Goal: Task Accomplishment & Management: Manage account settings

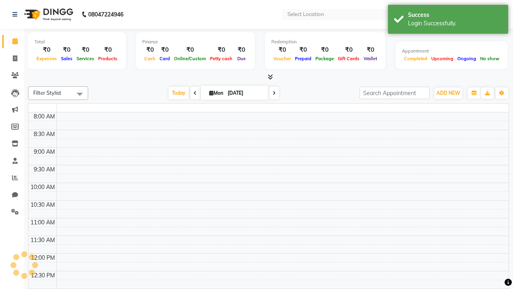
select select "en"
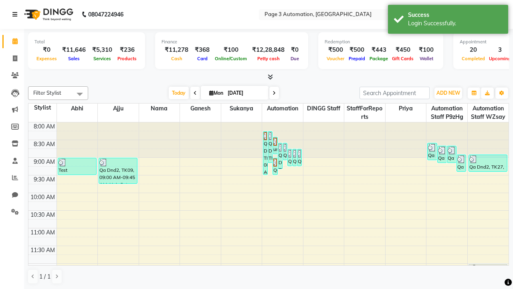
click at [16, 14] on icon at bounding box center [14, 15] width 5 height 6
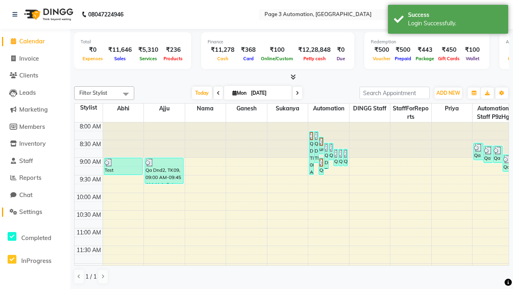
click at [35, 212] on span "Settings" at bounding box center [30, 212] width 23 height 8
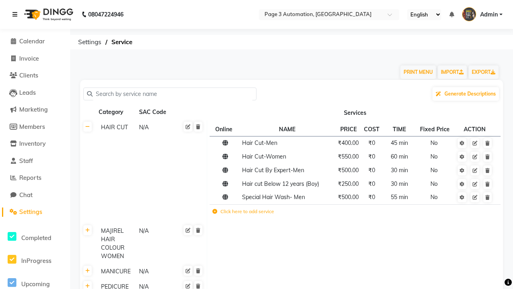
click at [16, 14] on icon at bounding box center [14, 15] width 5 height 6
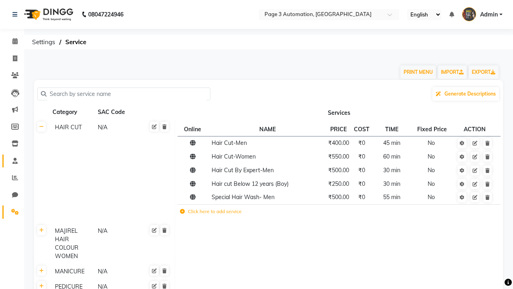
click at [12, 160] on span at bounding box center [15, 160] width 14 height 9
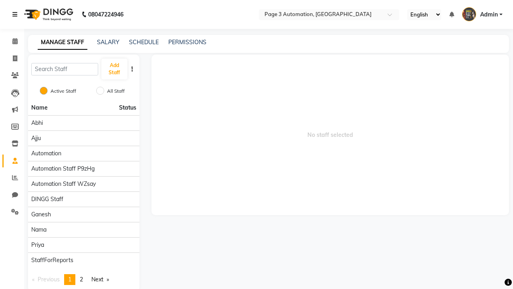
click at [16, 14] on icon at bounding box center [14, 15] width 5 height 6
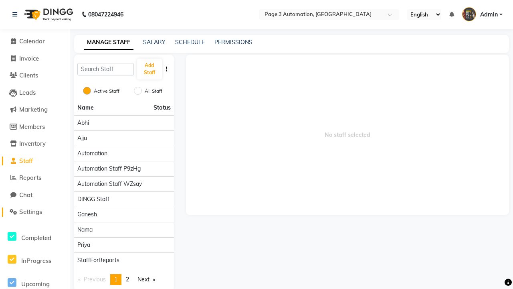
click at [35, 212] on span "Settings" at bounding box center [30, 212] width 23 height 8
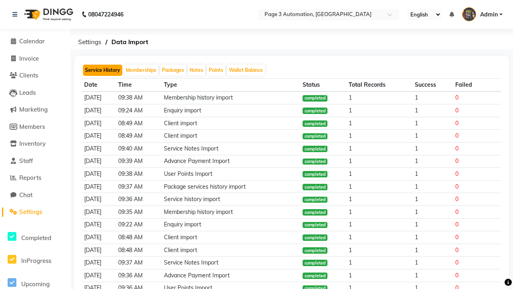
click at [103, 70] on button "Service History" at bounding box center [102, 70] width 39 height 11
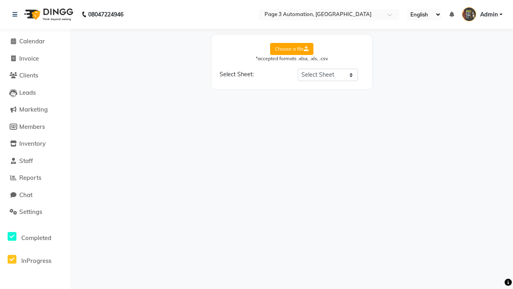
select select "Sheet1"
select select "Client Name"
select select "Client Mobile"
select select "Stylist Name"
select select "Service Name"
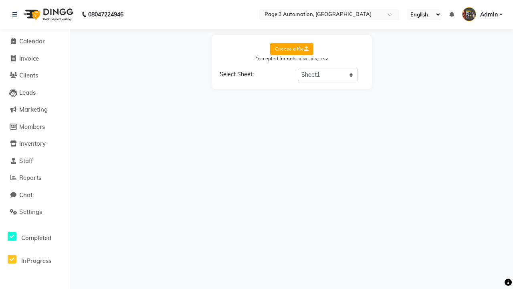
select select "Amount"
select select "Date"
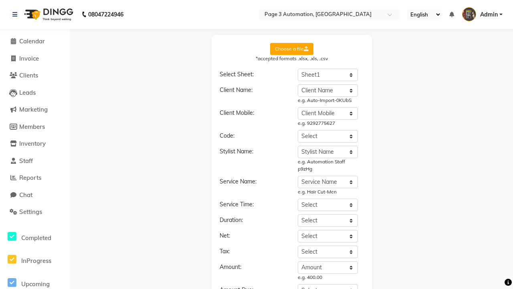
select select "DD/MM/YYYY"
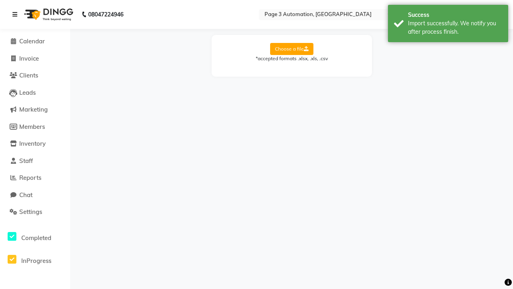
click at [448, 24] on div "Import successfully. We notify you after process finish." at bounding box center [455, 27] width 94 height 17
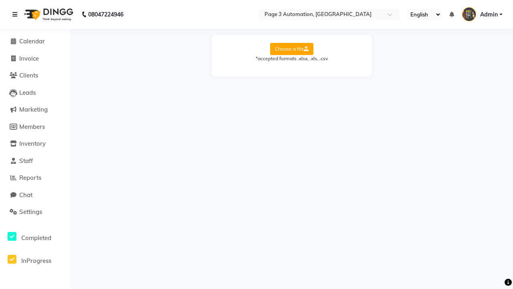
click at [16, 14] on icon at bounding box center [14, 15] width 5 height 6
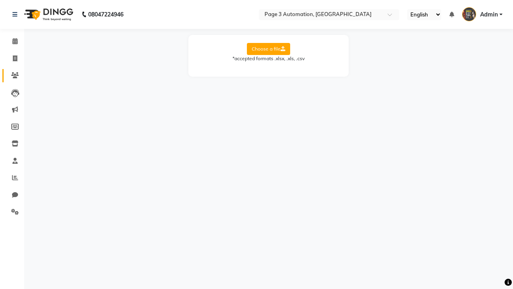
click at [12, 75] on icon at bounding box center [15, 75] width 8 height 6
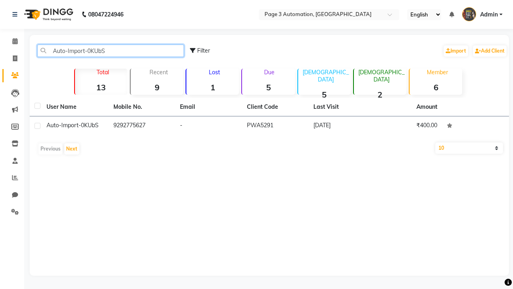
type input "Auto-Import-0KUbS"
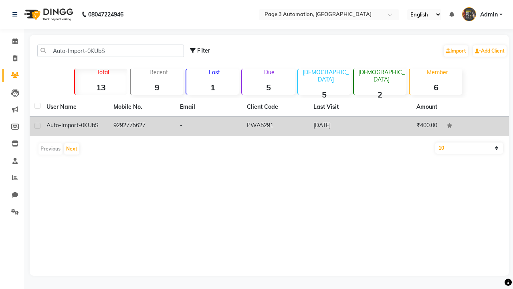
click at [269, 126] on td "PWA5291" at bounding box center [275, 126] width 67 height 20
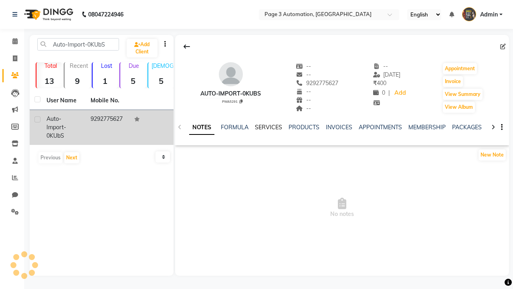
click at [268, 127] on link "SERVICES" at bounding box center [268, 126] width 27 height 7
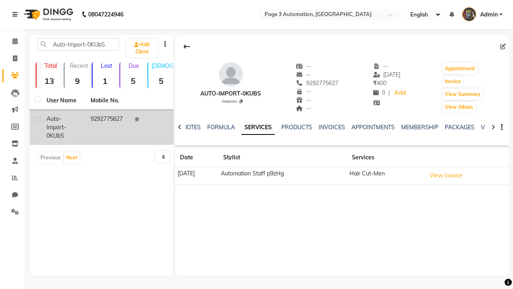
click at [16, 14] on icon at bounding box center [14, 15] width 5 height 6
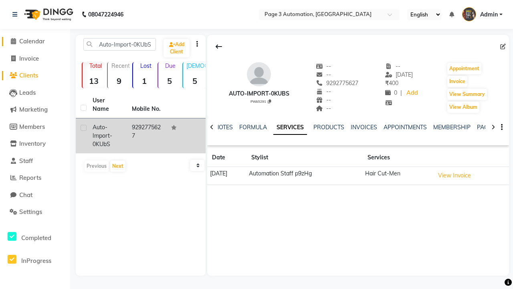
click at [35, 41] on span "Calendar" at bounding box center [32, 41] width 26 height 8
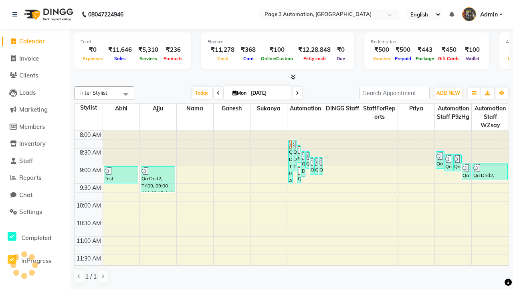
click at [126, 94] on span at bounding box center [126, 93] width 16 height 15
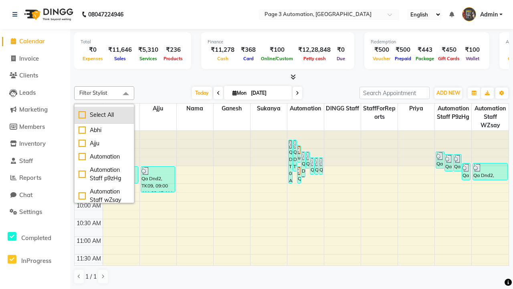
click at [104, 115] on div "Select All" at bounding box center [104, 115] width 51 height 8
checkbox input "true"
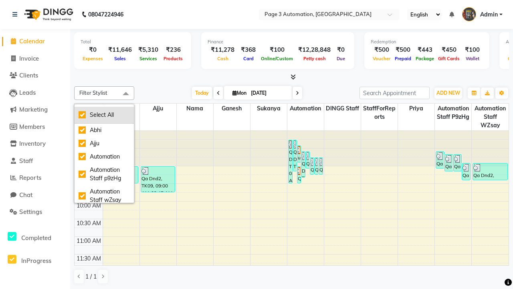
checkbox input "true"
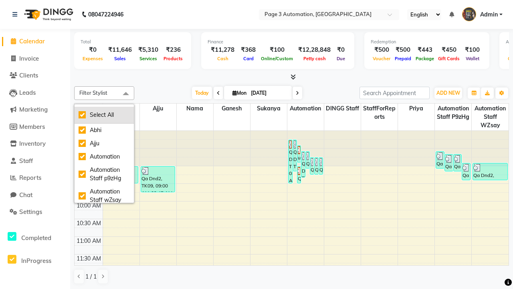
checkbox input "true"
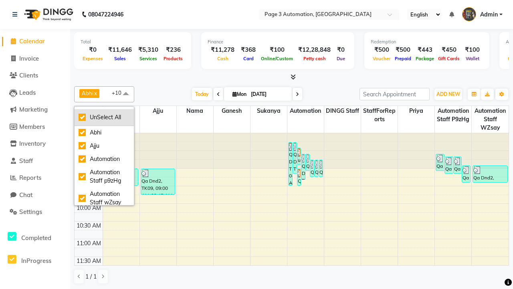
click at [104, 117] on div "UnSelect All" at bounding box center [104, 117] width 51 height 8
checkbox input "false"
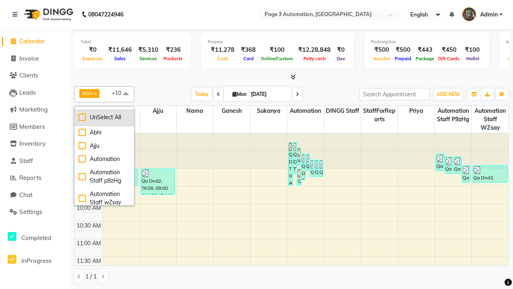
checkbox input "false"
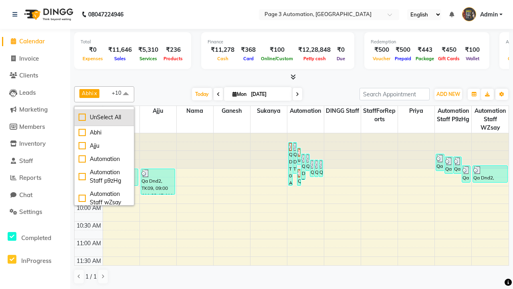
checkbox input "false"
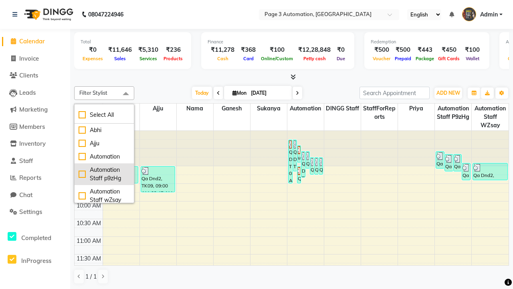
click at [104, 174] on div "Automation Staff p9zHg" at bounding box center [104, 174] width 51 height 17
checkbox input "true"
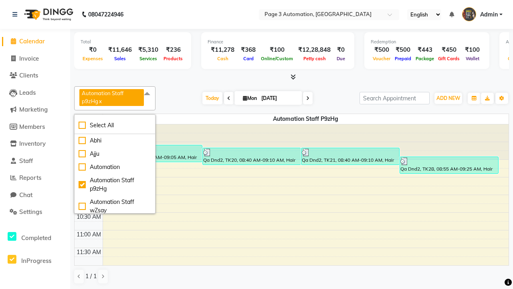
click at [148, 94] on span at bounding box center [147, 93] width 16 height 15
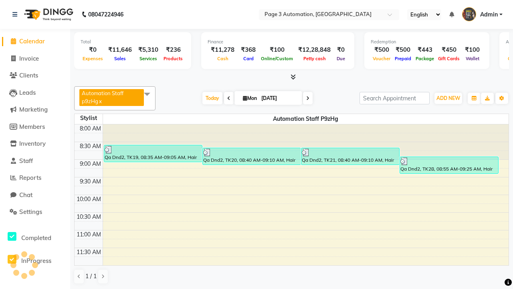
select select "3"
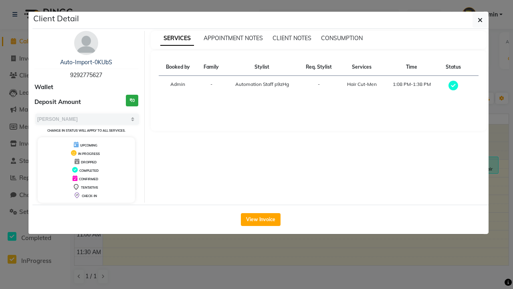
scroll to position [119, 0]
click at [261, 219] on button "View Invoice" at bounding box center [261, 219] width 40 height 13
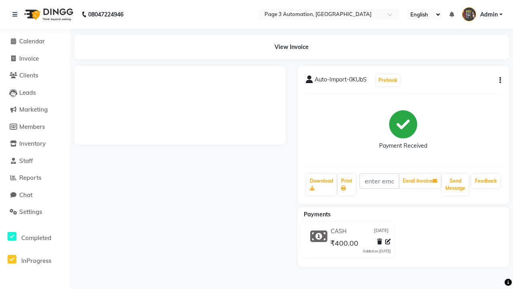
click at [499, 80] on button "button" at bounding box center [498, 80] width 5 height 8
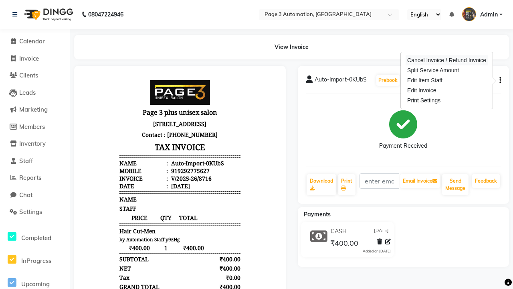
click at [447, 60] on div "Cancel Invoice / Refund Invoice" at bounding box center [447, 60] width 82 height 10
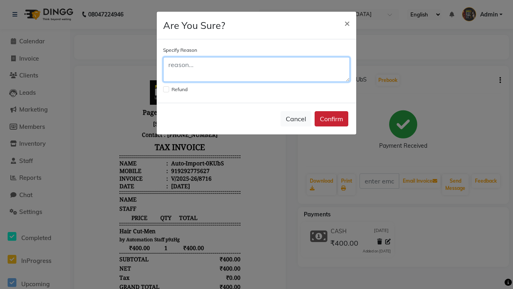
click at [257, 69] on textarea at bounding box center [256, 69] width 187 height 25
type textarea "Testing"
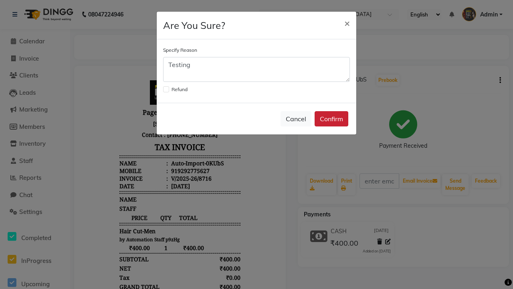
click at [332, 119] on button "Confirm" at bounding box center [332, 118] width 34 height 15
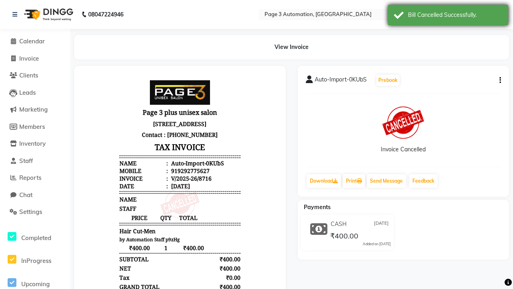
click at [448, 16] on div "Bill Cancelled Successfully." at bounding box center [455, 15] width 94 height 8
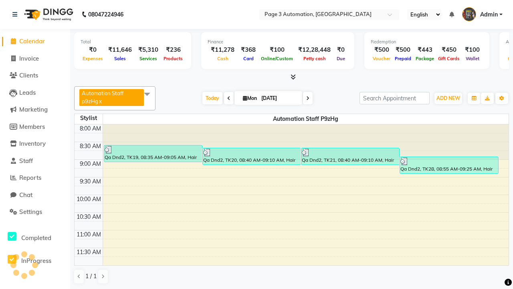
click at [148, 94] on span at bounding box center [147, 93] width 16 height 15
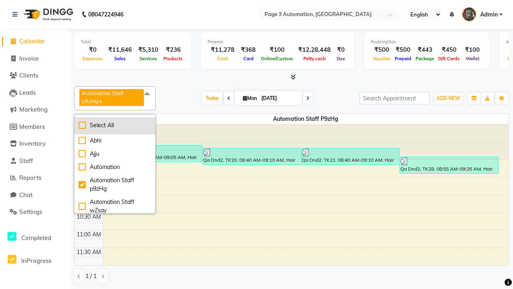
click at [115, 125] on div "Select All" at bounding box center [115, 125] width 73 height 8
checkbox input "true"
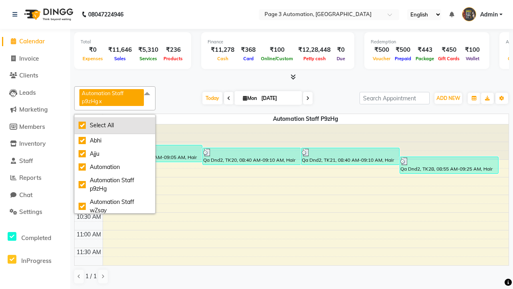
checkbox input "true"
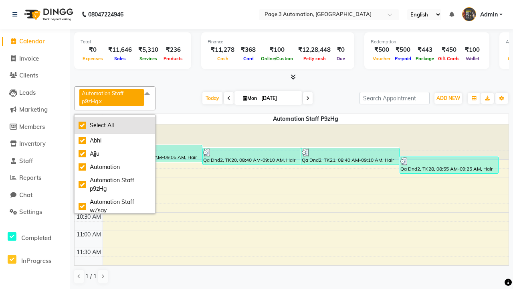
checkbox input "true"
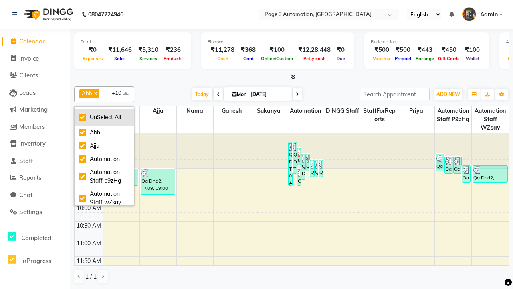
click at [104, 117] on div "UnSelect All" at bounding box center [104, 117] width 51 height 8
checkbox input "false"
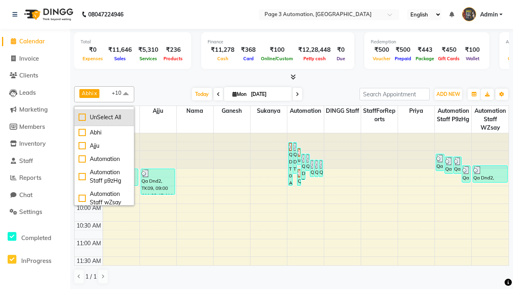
checkbox input "false"
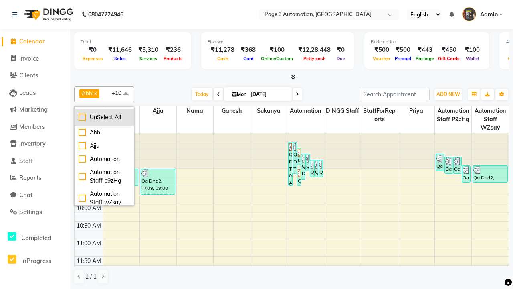
checkbox input "false"
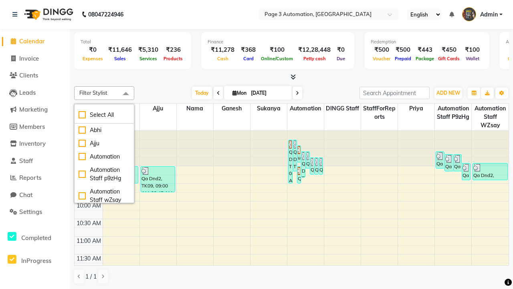
click at [126, 94] on span at bounding box center [126, 93] width 16 height 15
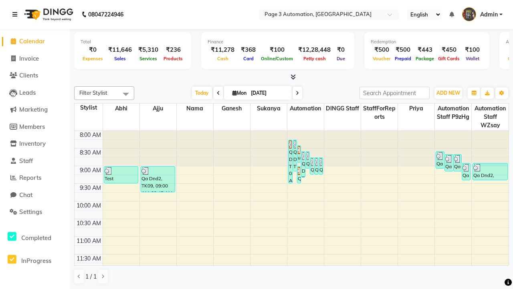
click at [16, 14] on icon at bounding box center [14, 15] width 5 height 6
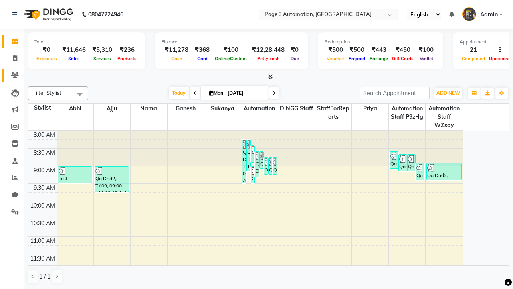
click at [12, 75] on icon at bounding box center [15, 75] width 8 height 6
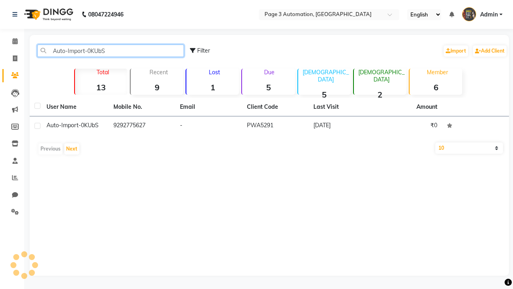
type input "Auto-Import-0KUbS"
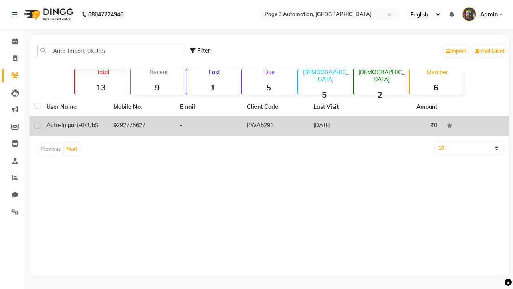
click at [269, 126] on td "PWA5291" at bounding box center [275, 126] width 67 height 20
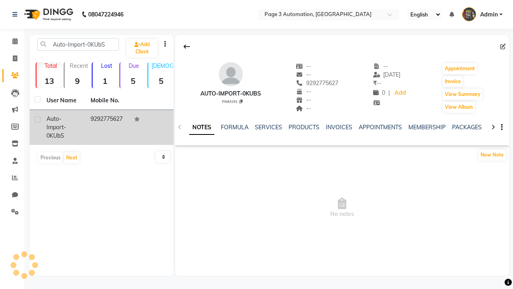
click at [37, 119] on label at bounding box center [37, 119] width 6 height 6
click at [37, 119] on input "checkbox" at bounding box center [36, 119] width 5 height 5
checkbox input "true"
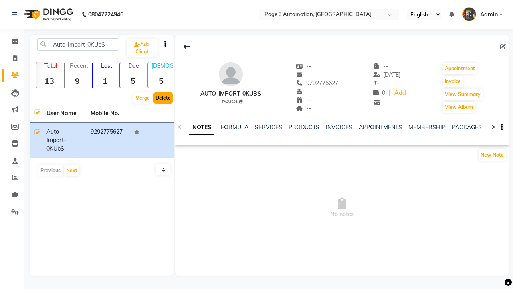
click at [163, 98] on button "Delete" at bounding box center [163, 97] width 19 height 11
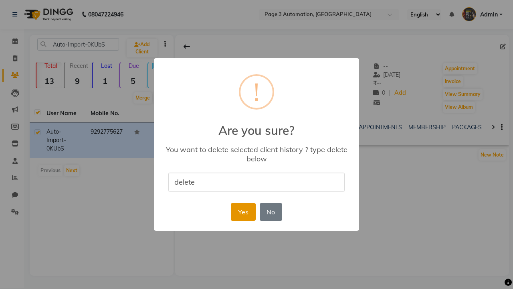
type input "delete"
click at [243, 211] on button "Yes" at bounding box center [243, 212] width 24 height 18
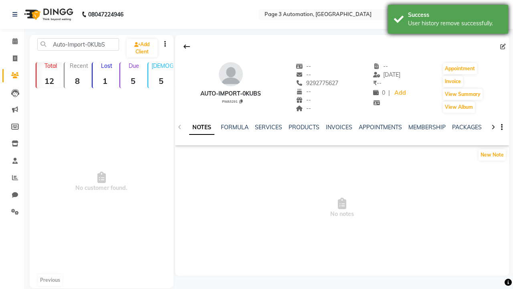
click at [448, 20] on div "User history remove successfully." at bounding box center [455, 23] width 94 height 8
